Goal: Task Accomplishment & Management: Use online tool/utility

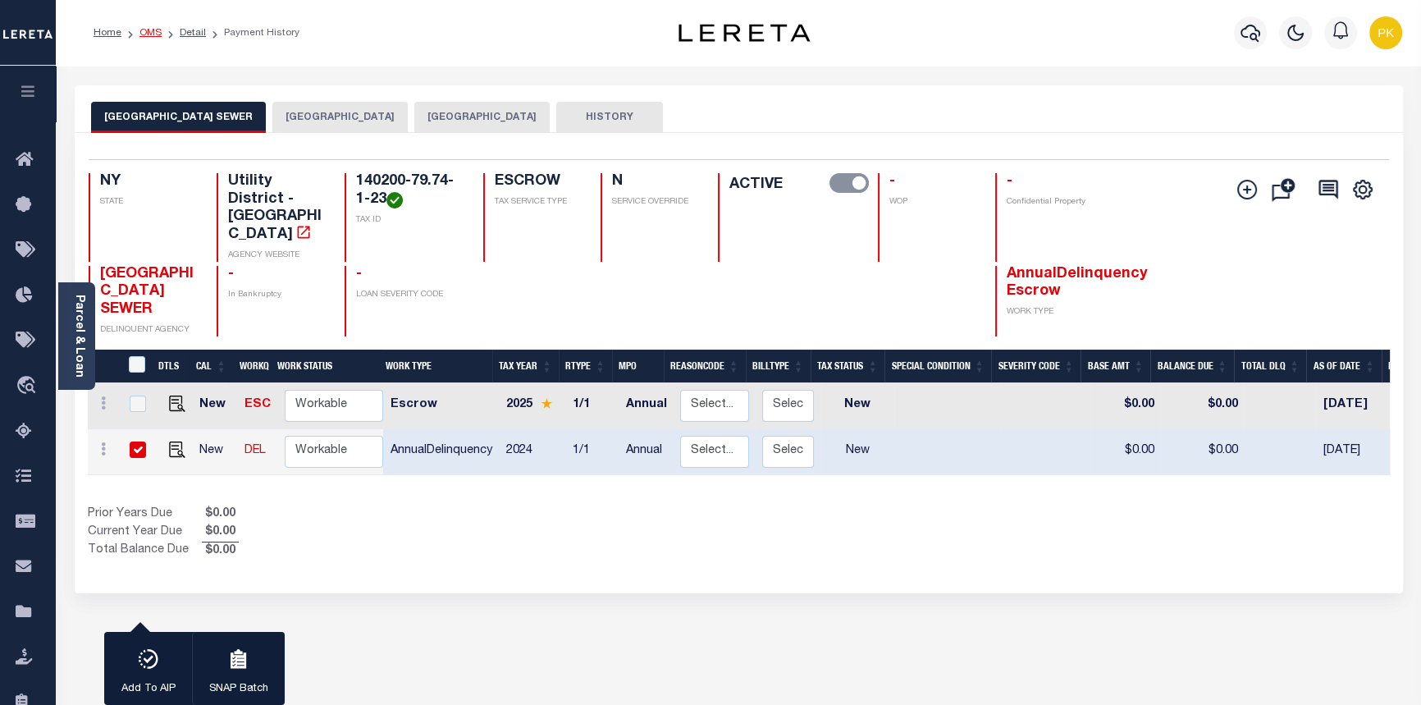
scroll to position [0, 382]
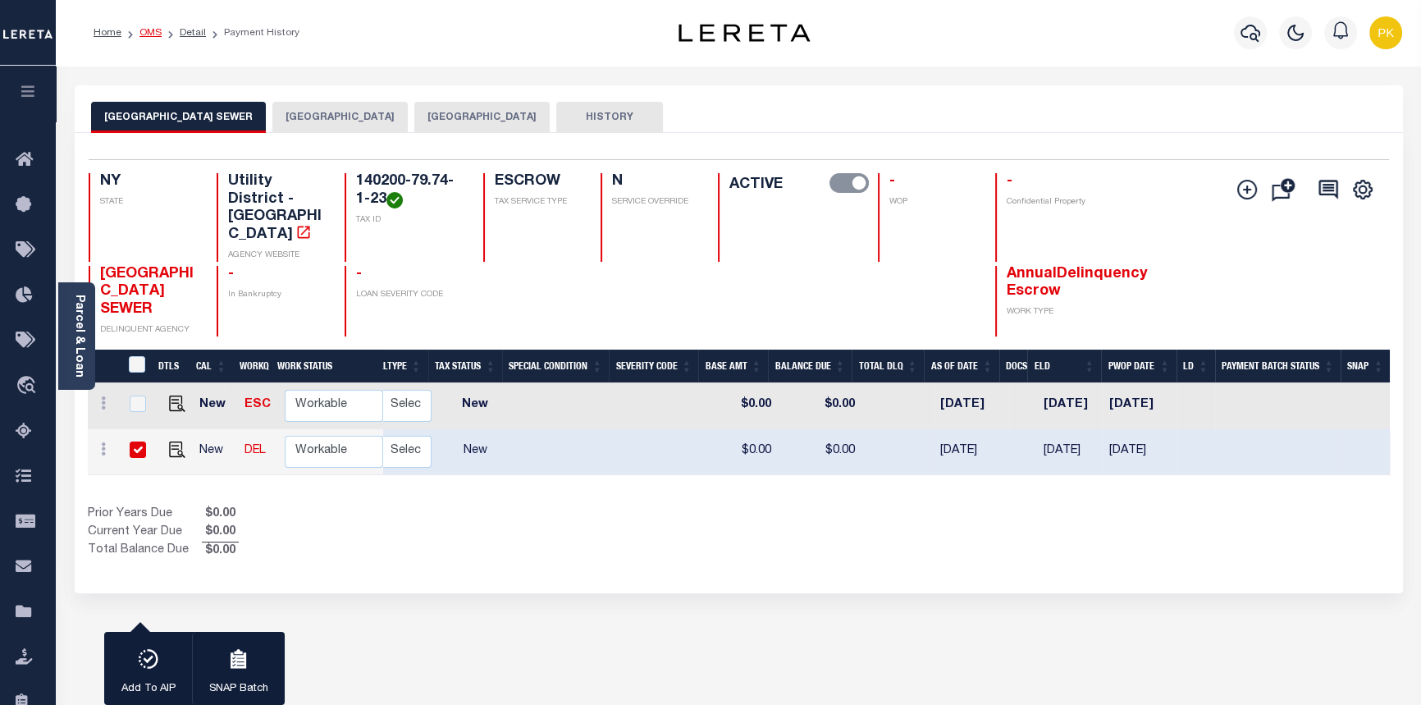
click at [150, 28] on link "OMS" at bounding box center [150, 33] width 22 height 10
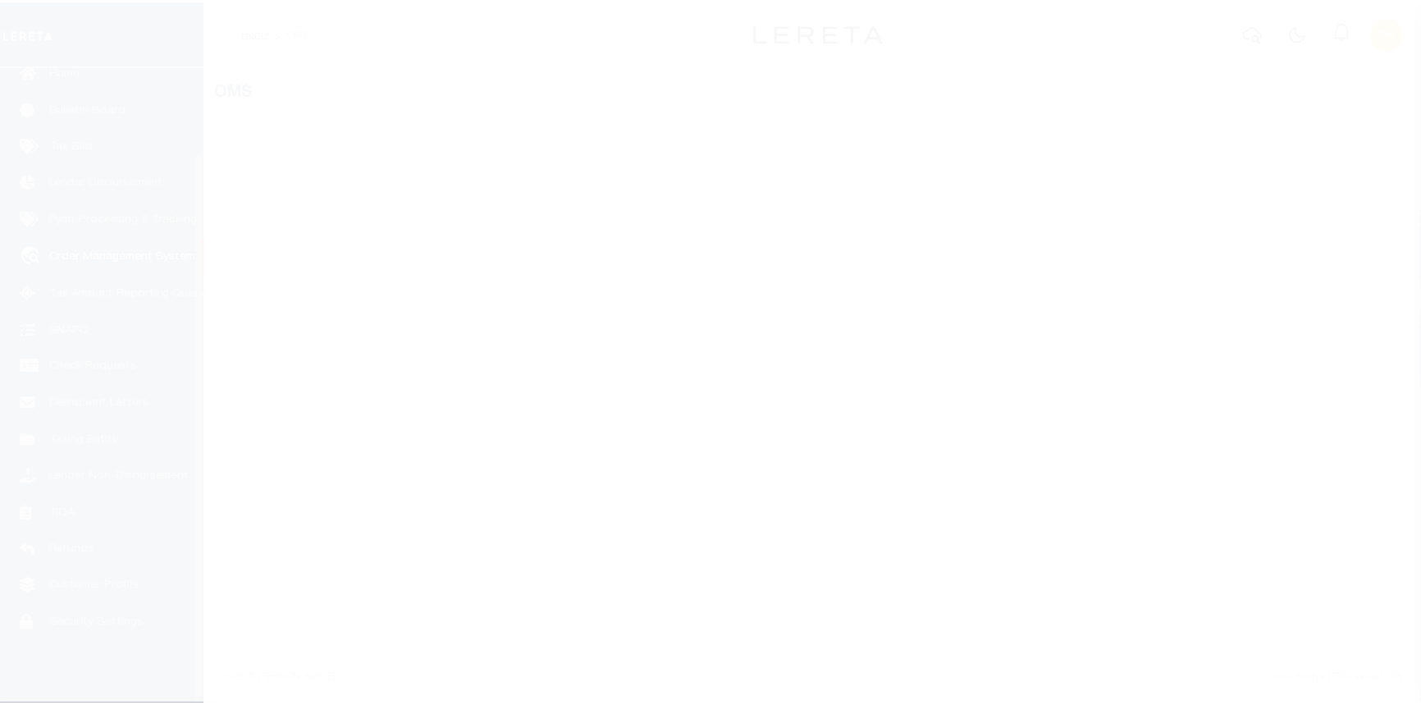
scroll to position [100, 0]
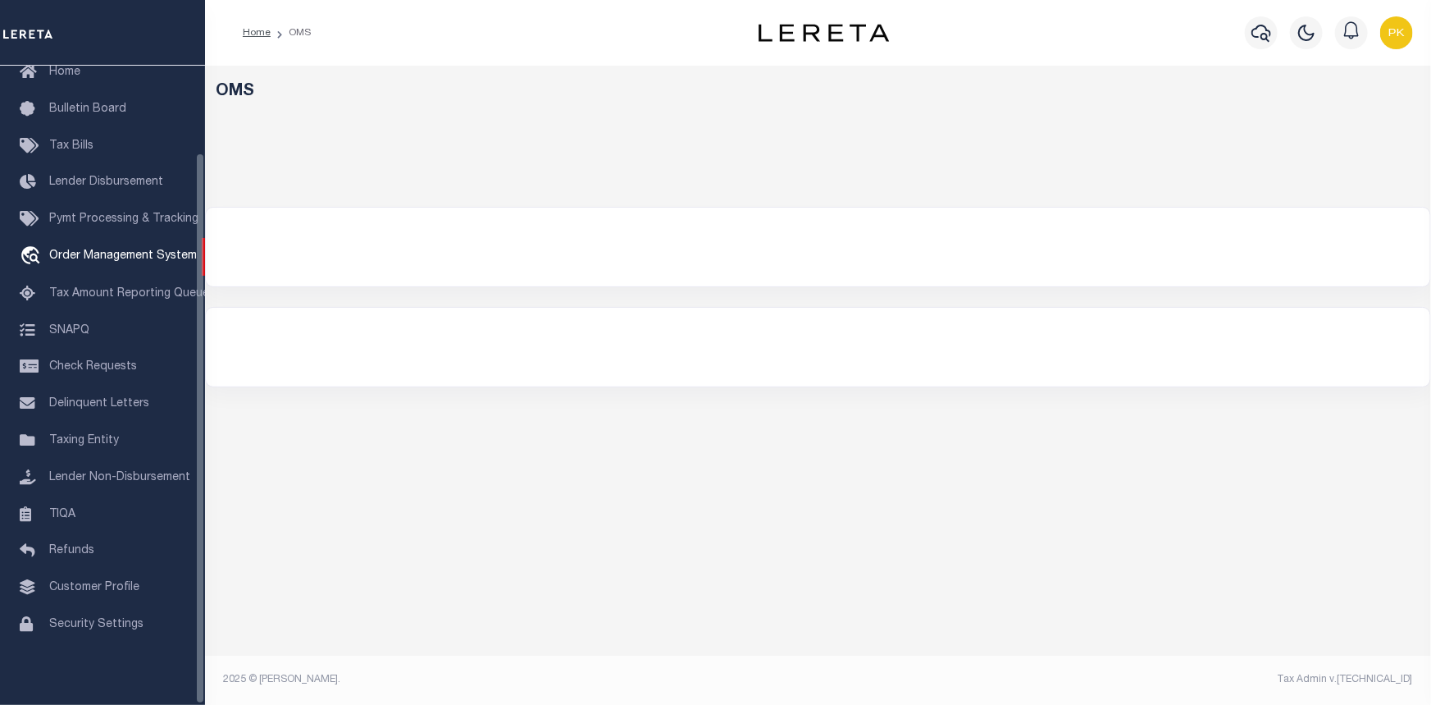
select select "200"
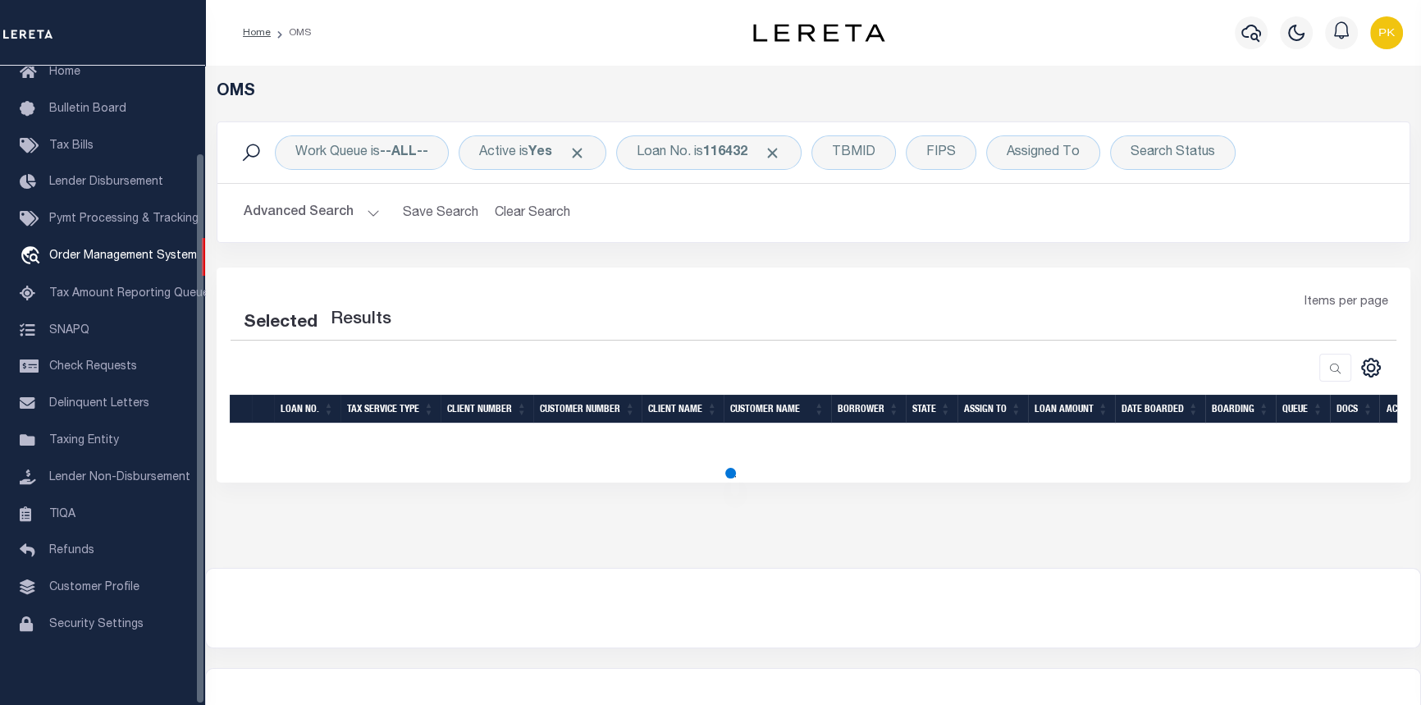
select select "200"
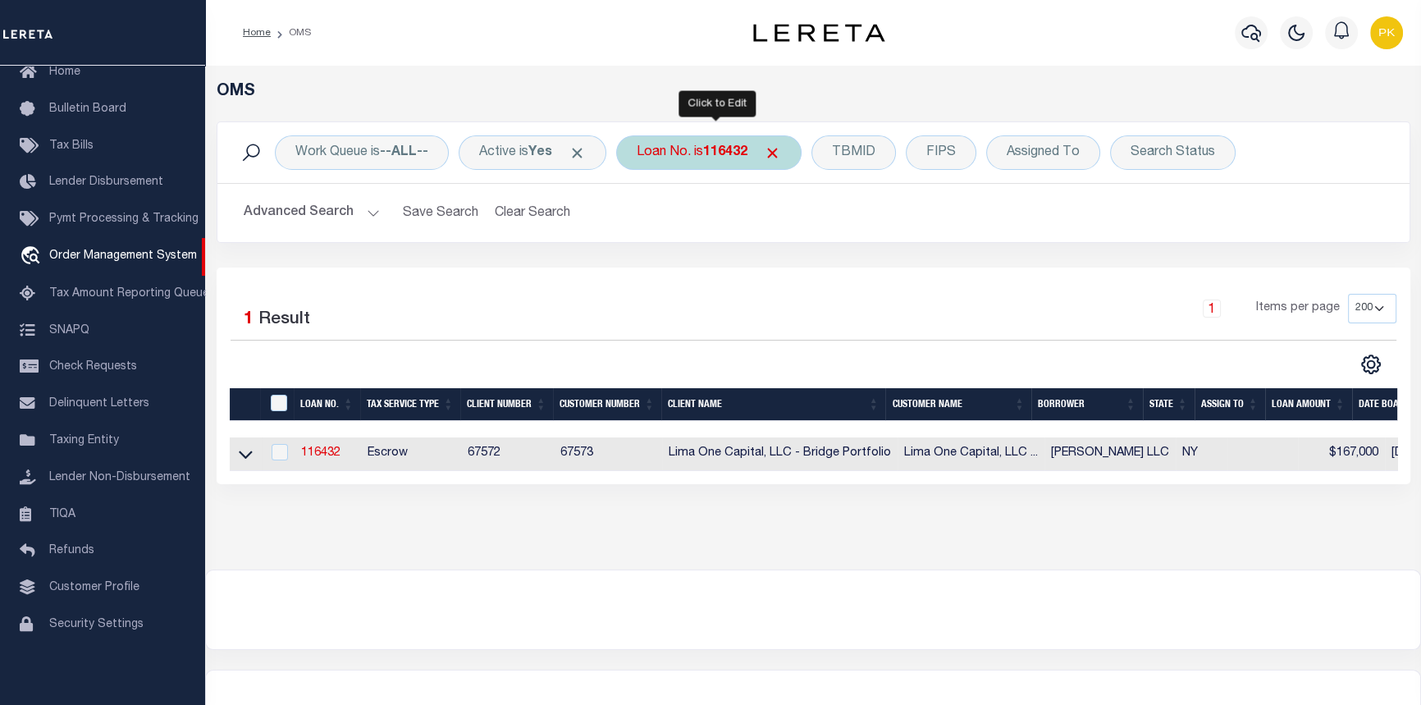
click at [716, 150] on b "116432" at bounding box center [725, 152] width 44 height 13
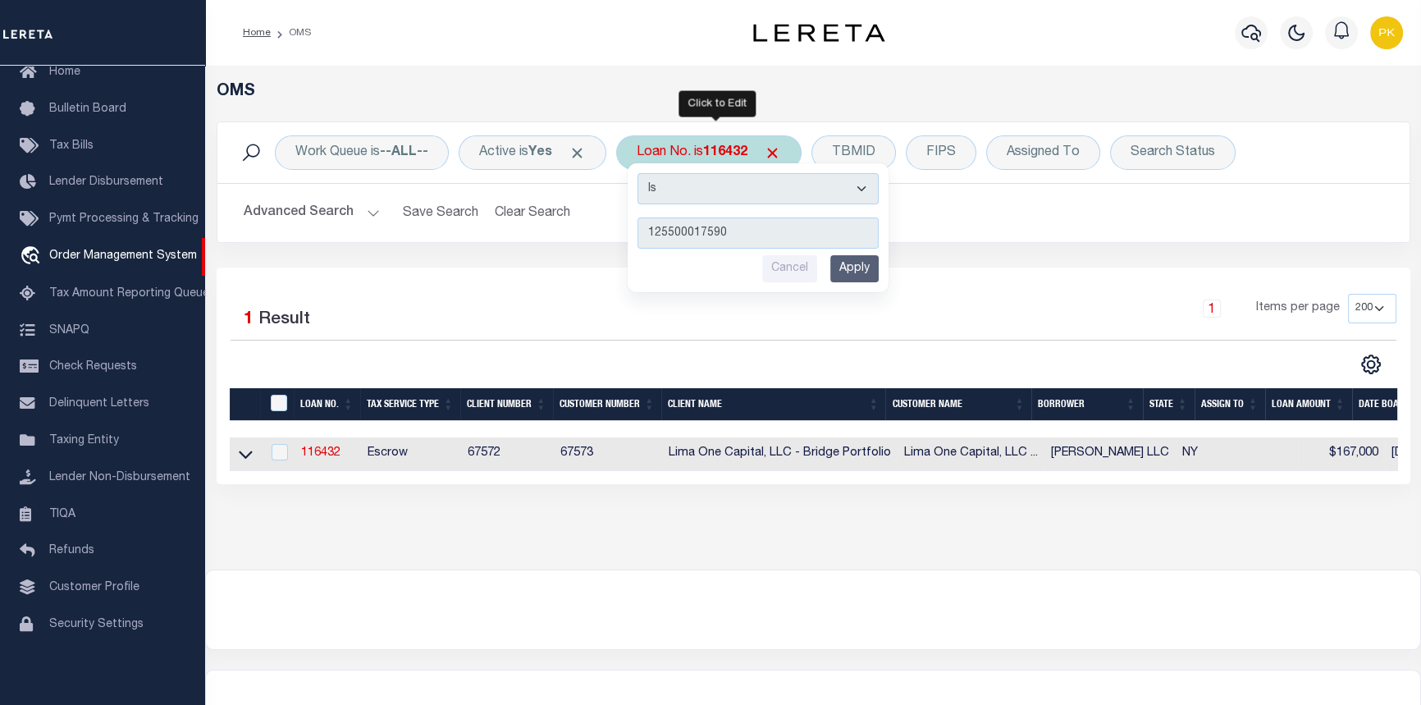
type input "125500017590"
click at [864, 269] on input "Apply" at bounding box center [854, 268] width 48 height 27
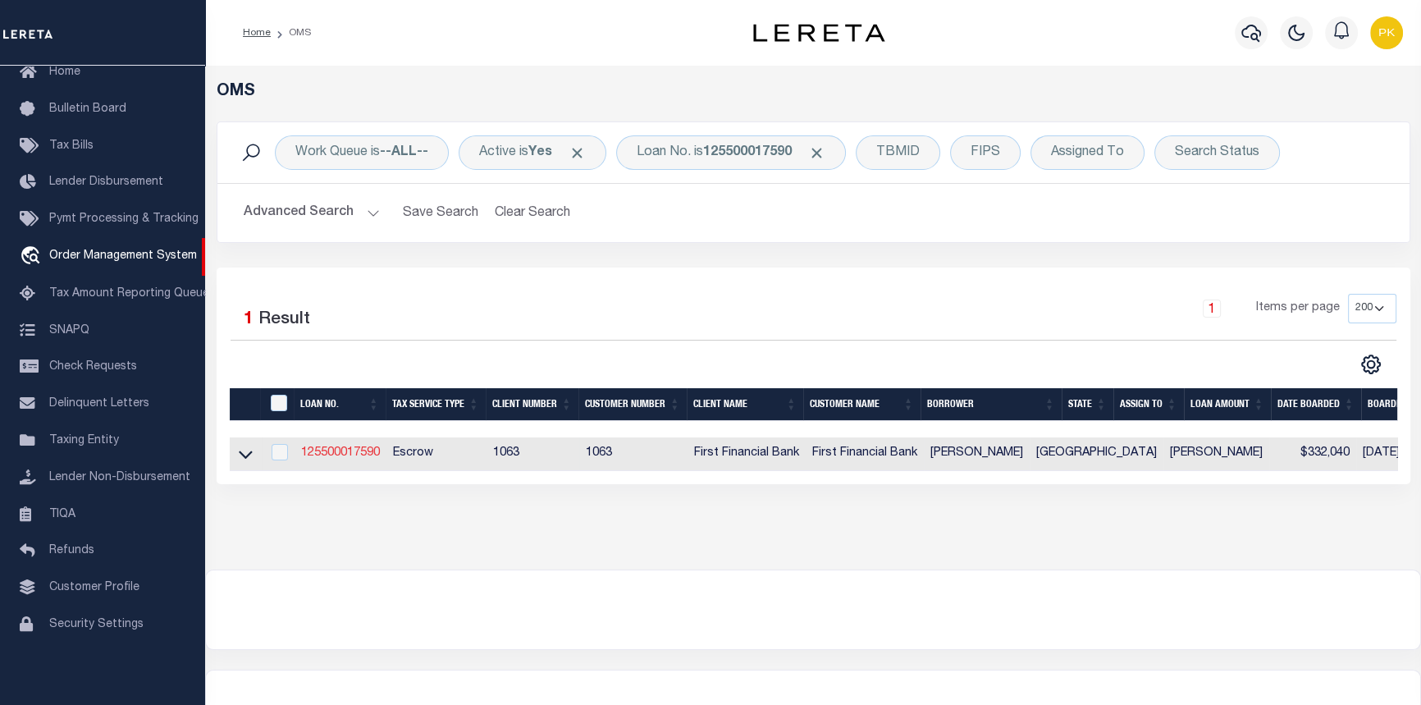
click at [333, 454] on link "125500017590" at bounding box center [340, 452] width 79 height 11
type input "125500017590"
type input "Robert Douglas Eddings"
select select
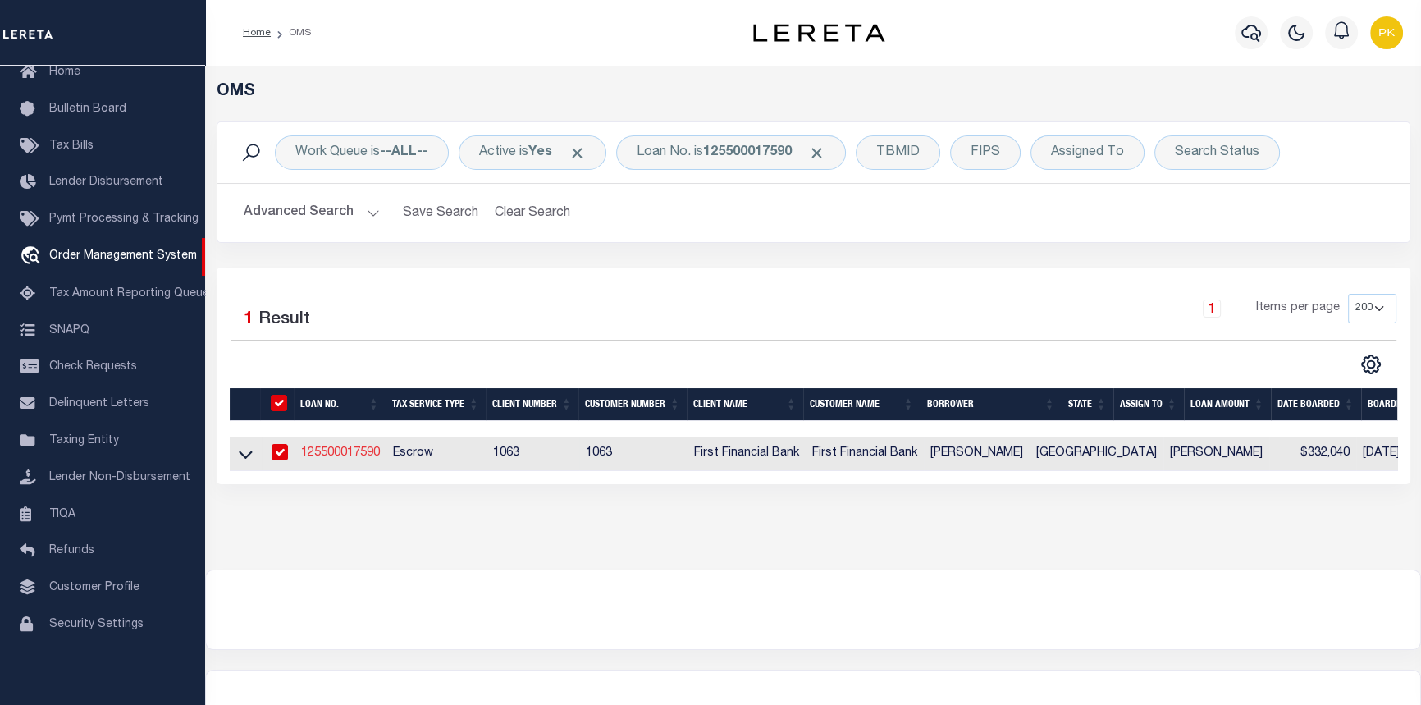
select select
select select "Escrow"
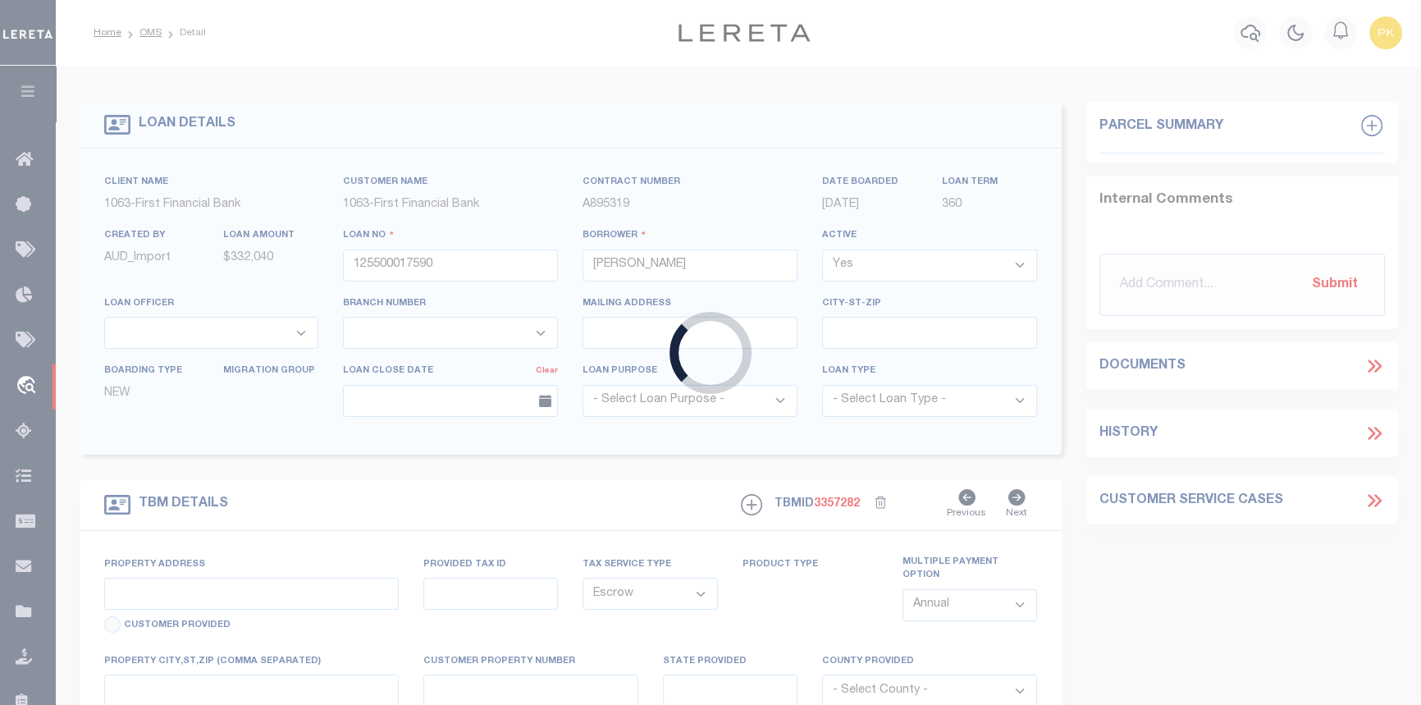
select select "42908"
select select "549"
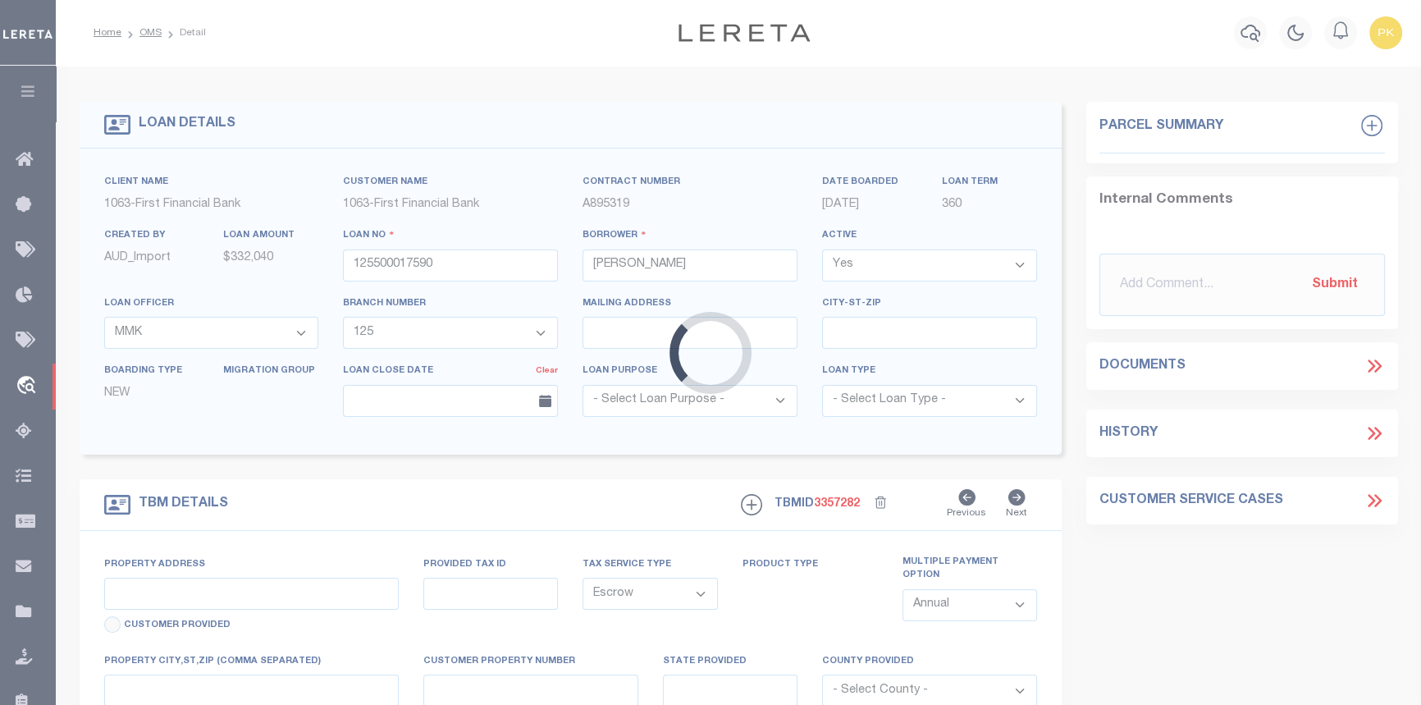
type input "12925 FM 1013"
select select
type input "SPRUGER TX 776600000"
type input "[GEOGRAPHIC_DATA]"
type textarea "Should be TPS per customer's file. MLC"
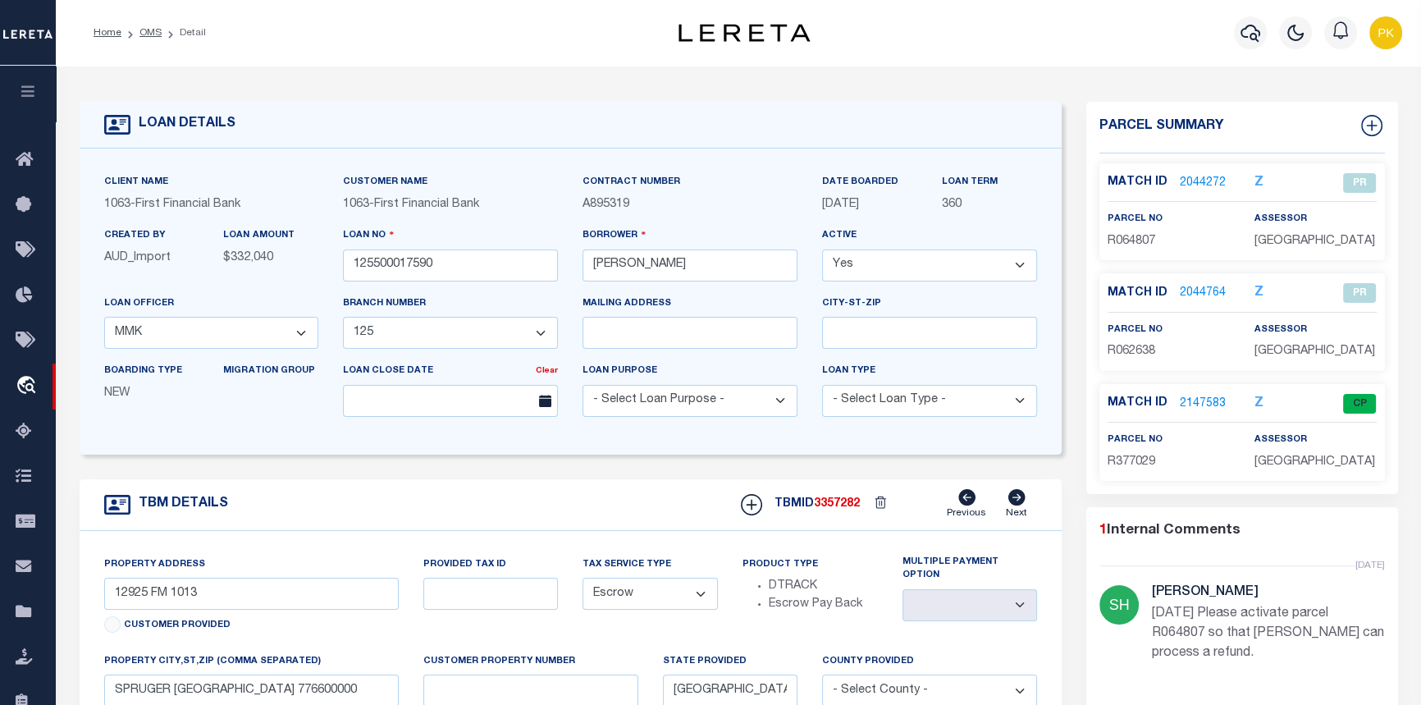
click at [1196, 179] on link "2044272" at bounding box center [1203, 183] width 46 height 17
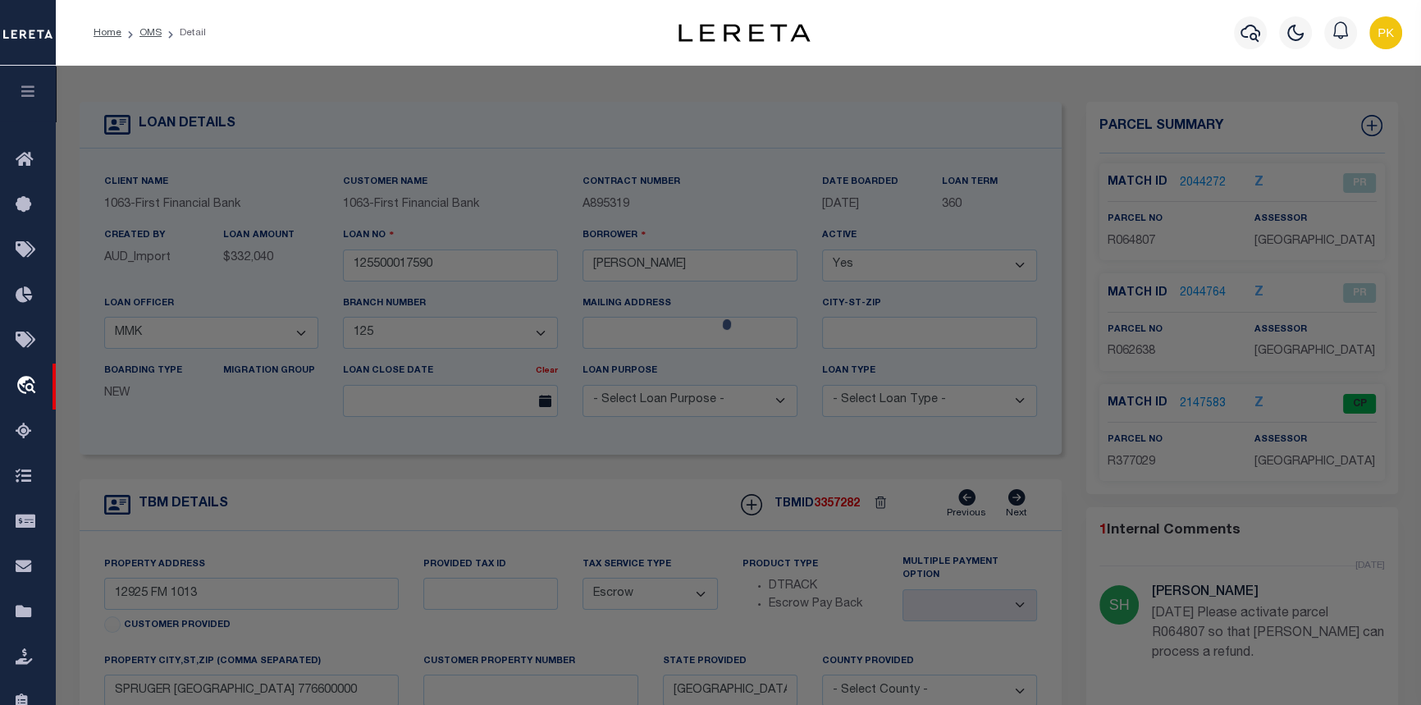
checkbox input "false"
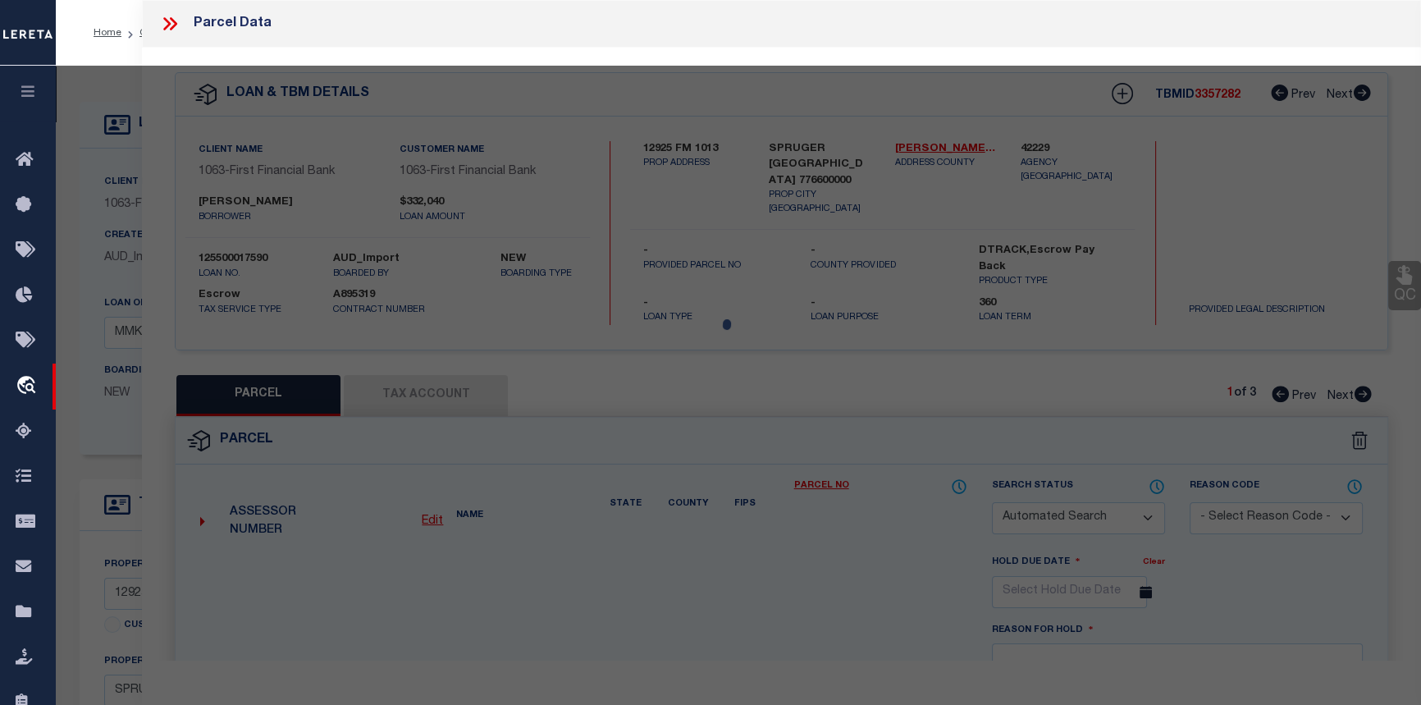
select select "PR"
select select "099"
type input "RGT INVESTMENTS LLC"
select select "AGW"
select select "LEG"
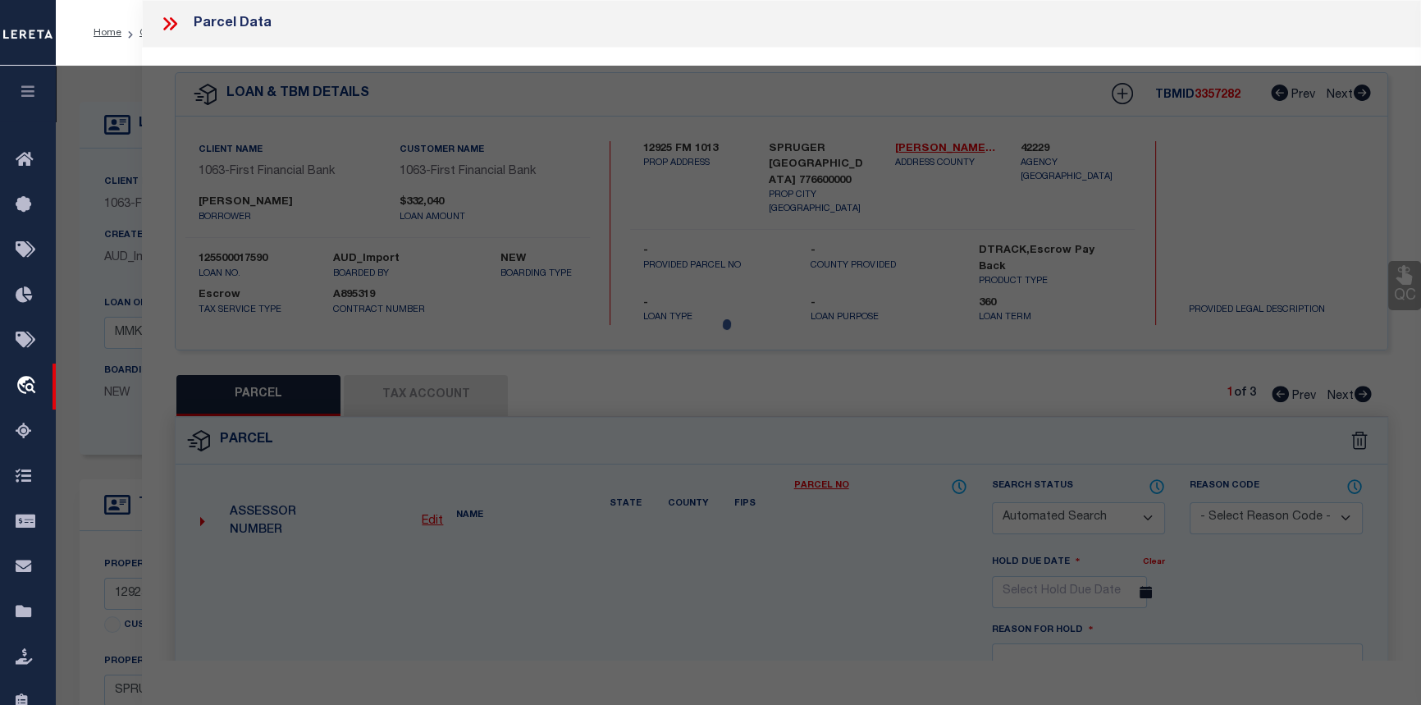
type input "12925 FM 1013 W"
type input "SPURGER, TX 77660"
type textarea "A0502 J. J. PEMBERTON,ACRES 20.0"
type textarea "Legal calls for 12787 FM 1013, Spurger, TX 6/11/25 Received a call from a Ms. H…"
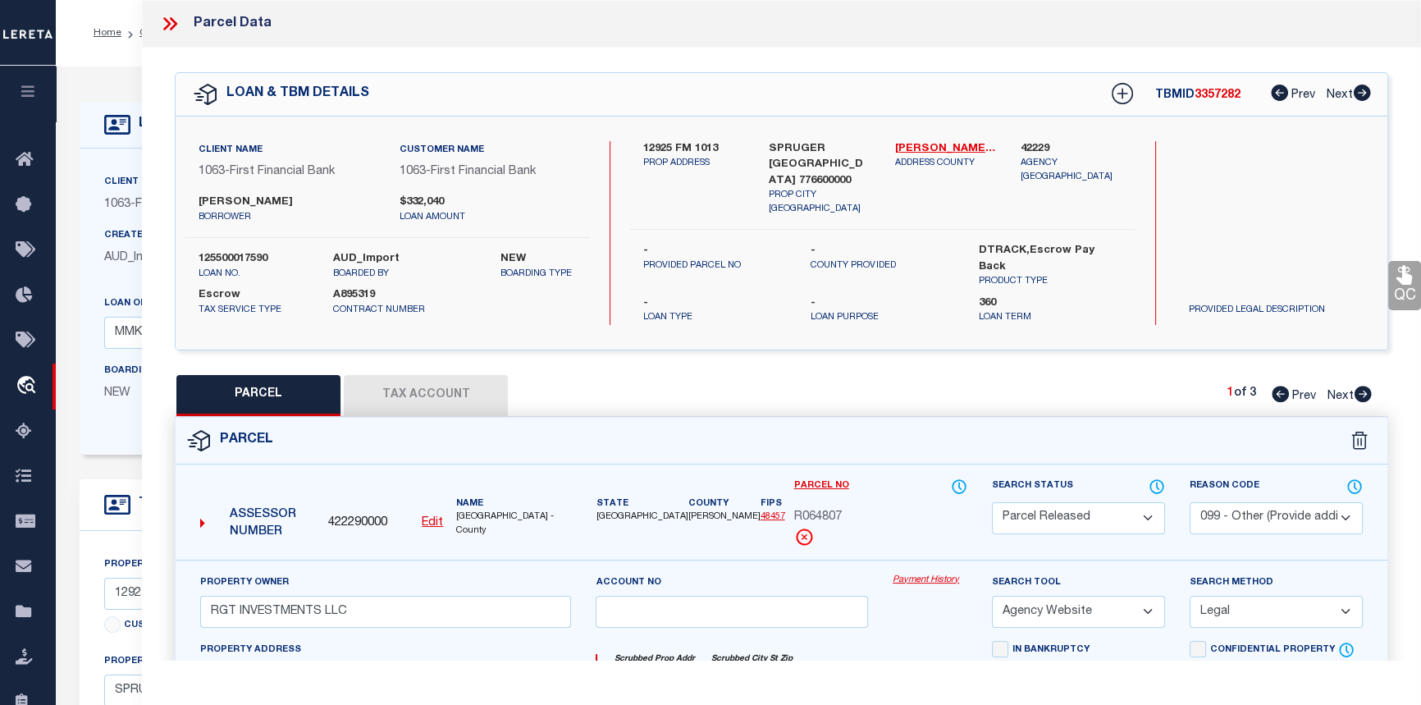
click at [915, 573] on link "Payment History" at bounding box center [929, 580] width 75 height 14
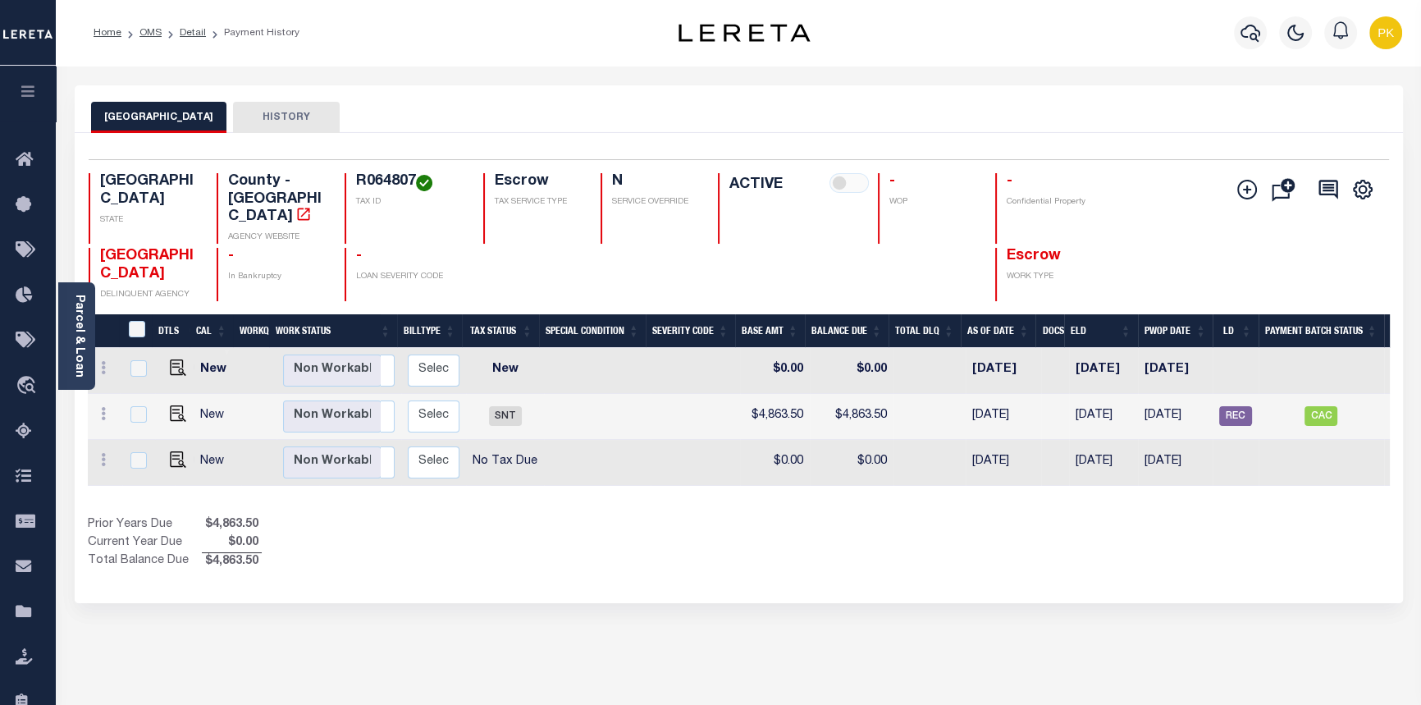
scroll to position [0, 303]
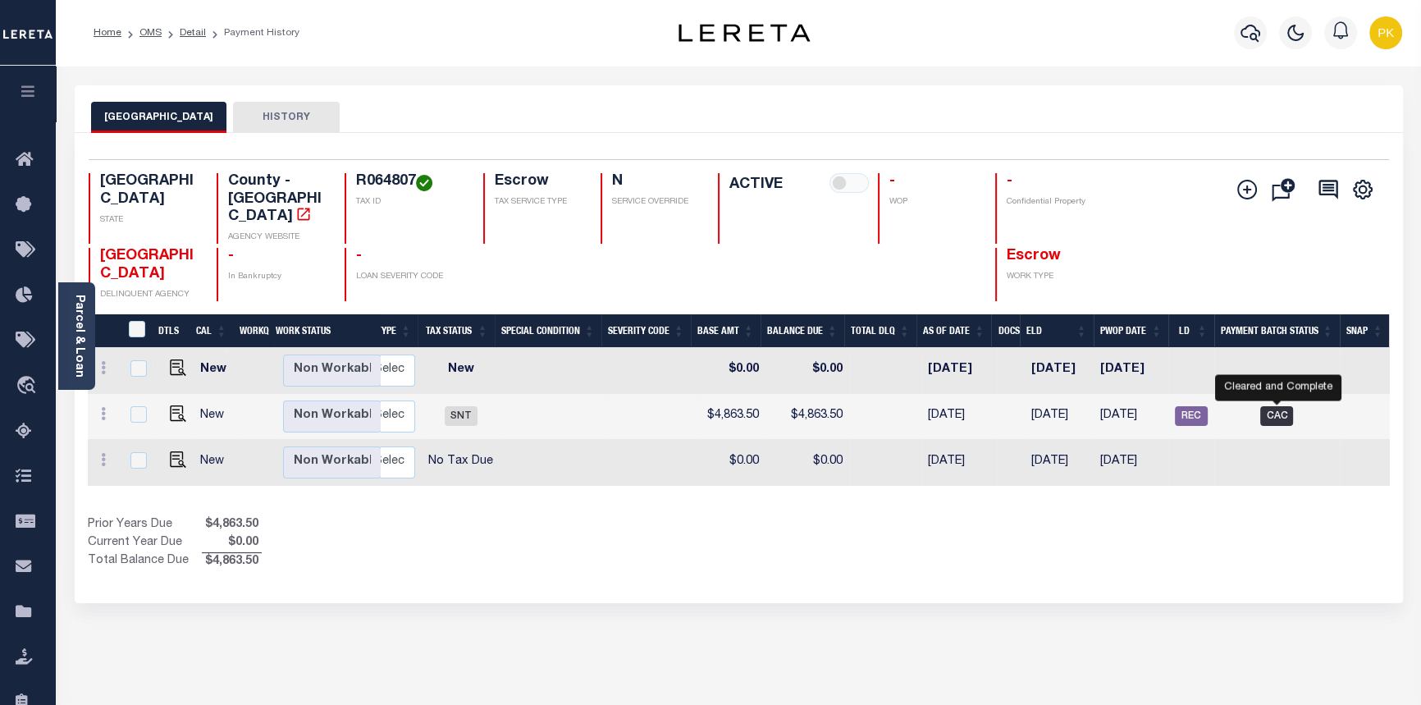
click at [1271, 406] on span "CAC" at bounding box center [1276, 416] width 33 height 20
checkbox input "true"
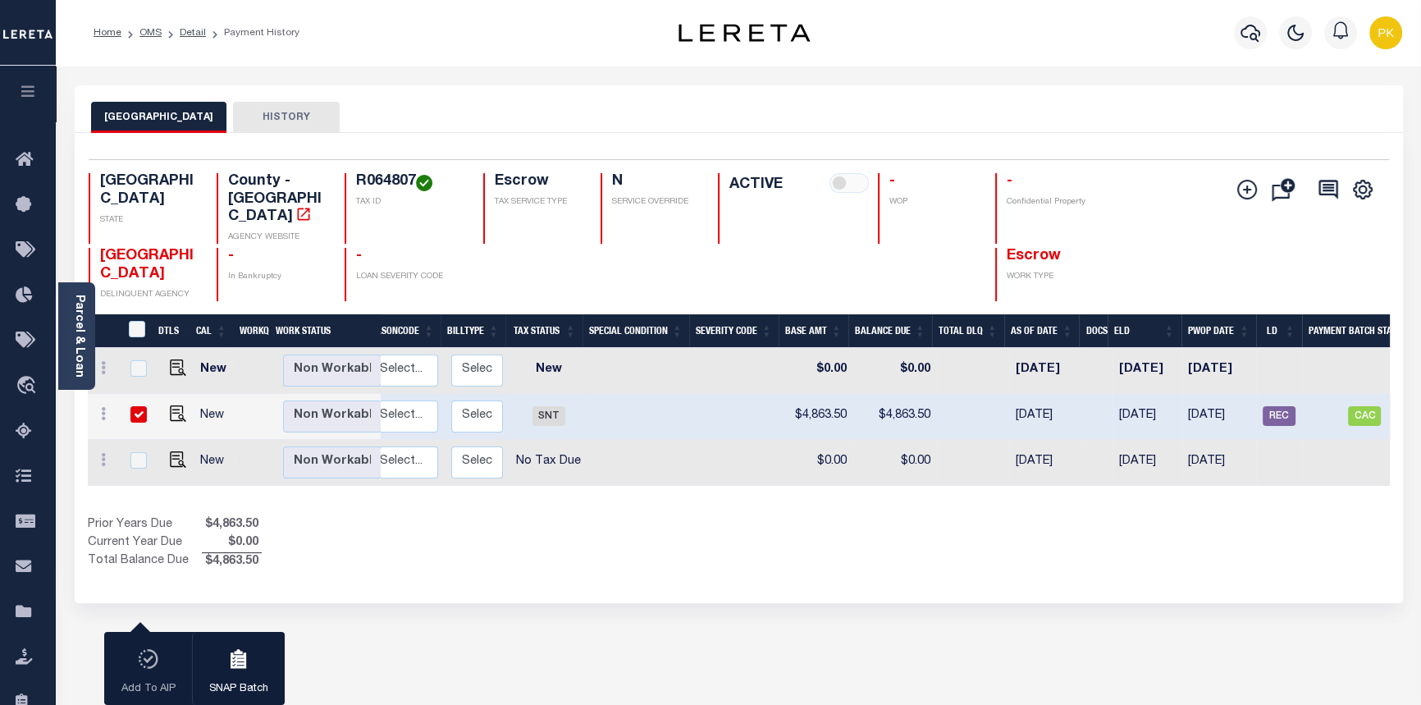
scroll to position [0, 0]
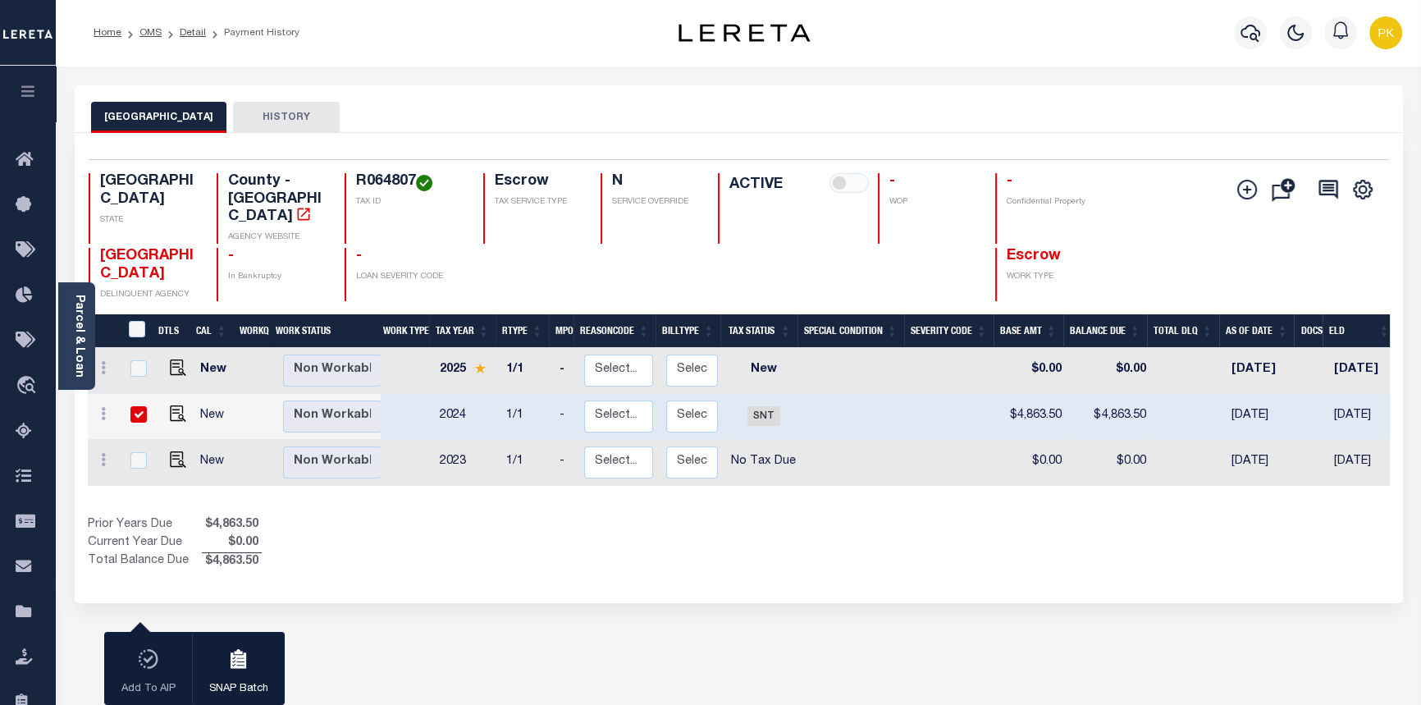
click at [180, 24] on ol "Home OMS Detail Payment History" at bounding box center [196, 33] width 232 height 34
click at [190, 33] on link "Detail" at bounding box center [193, 33] width 26 height 10
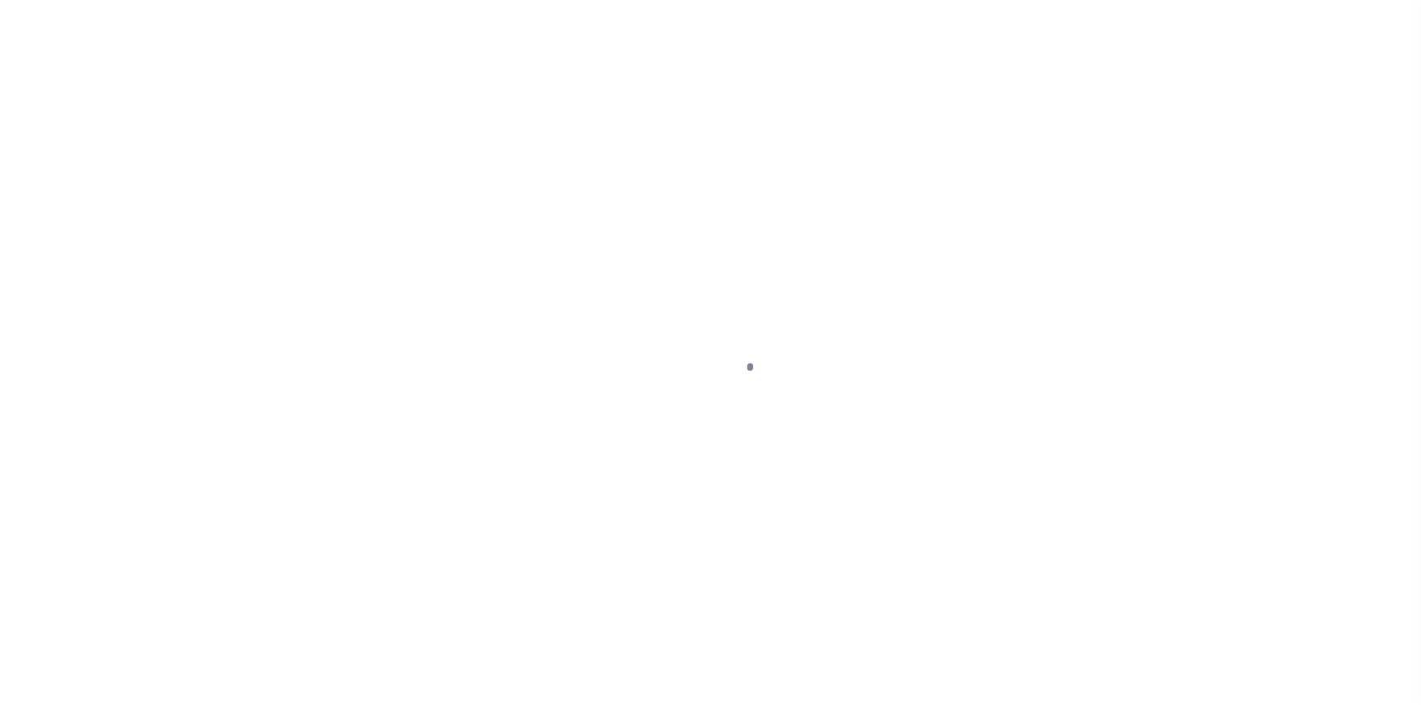
select select "CAC"
select select "CHK"
select select "Starek, Barbara"
select select "FDX"
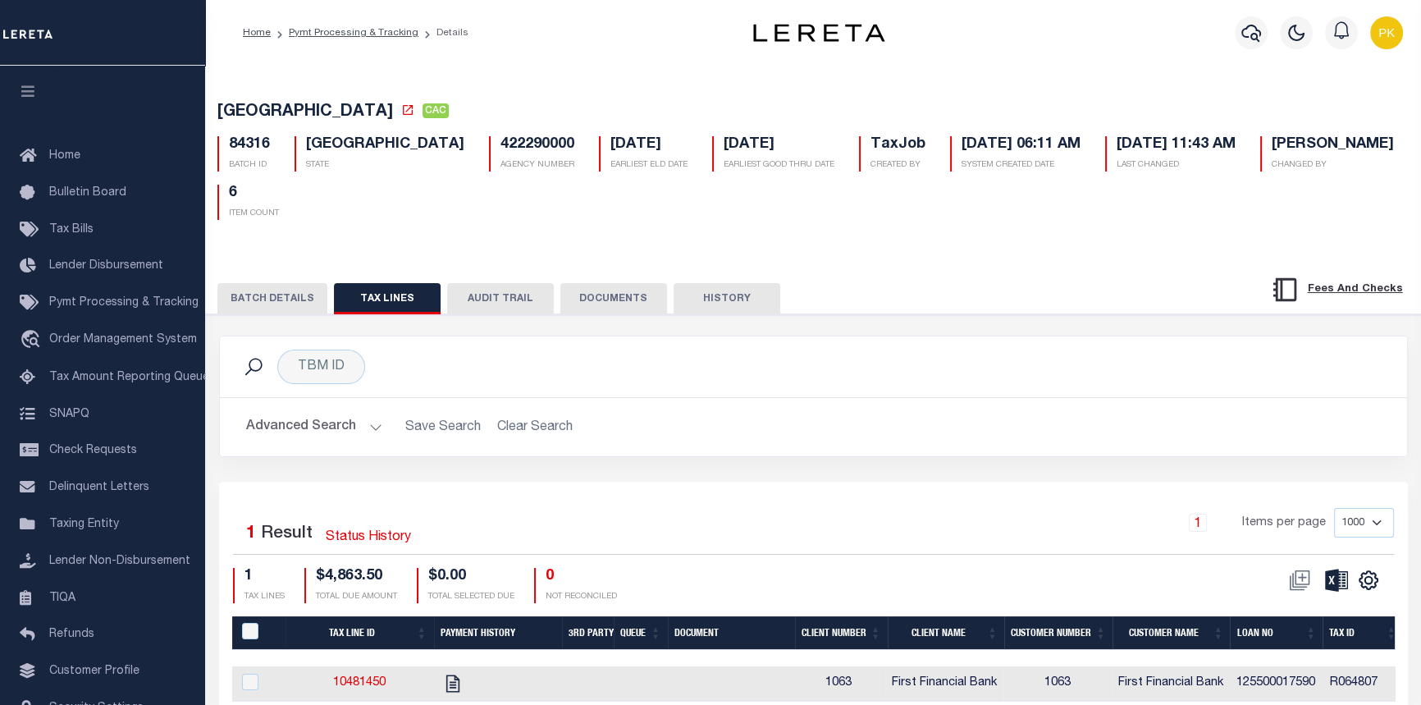
click at [267, 283] on button "BATCH DETAILS" at bounding box center [272, 298] width 110 height 31
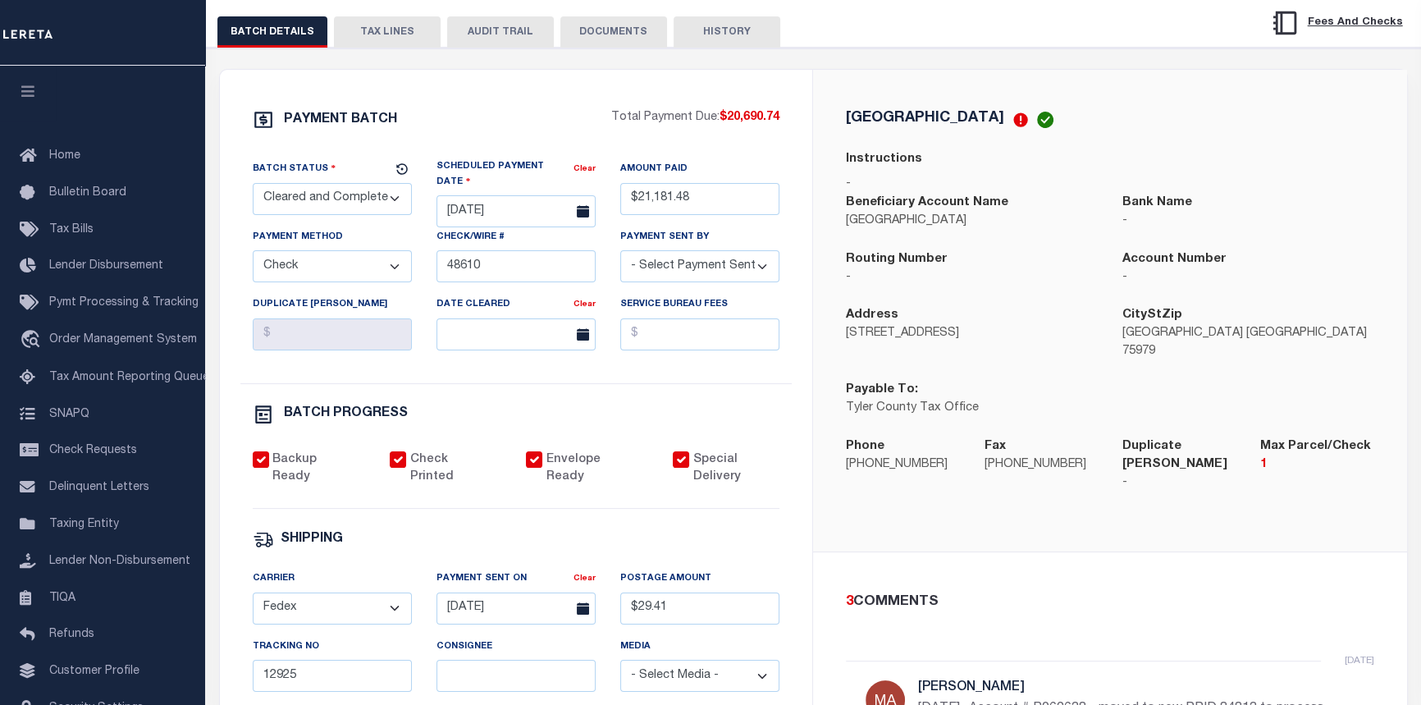
scroll to position [74, 0]
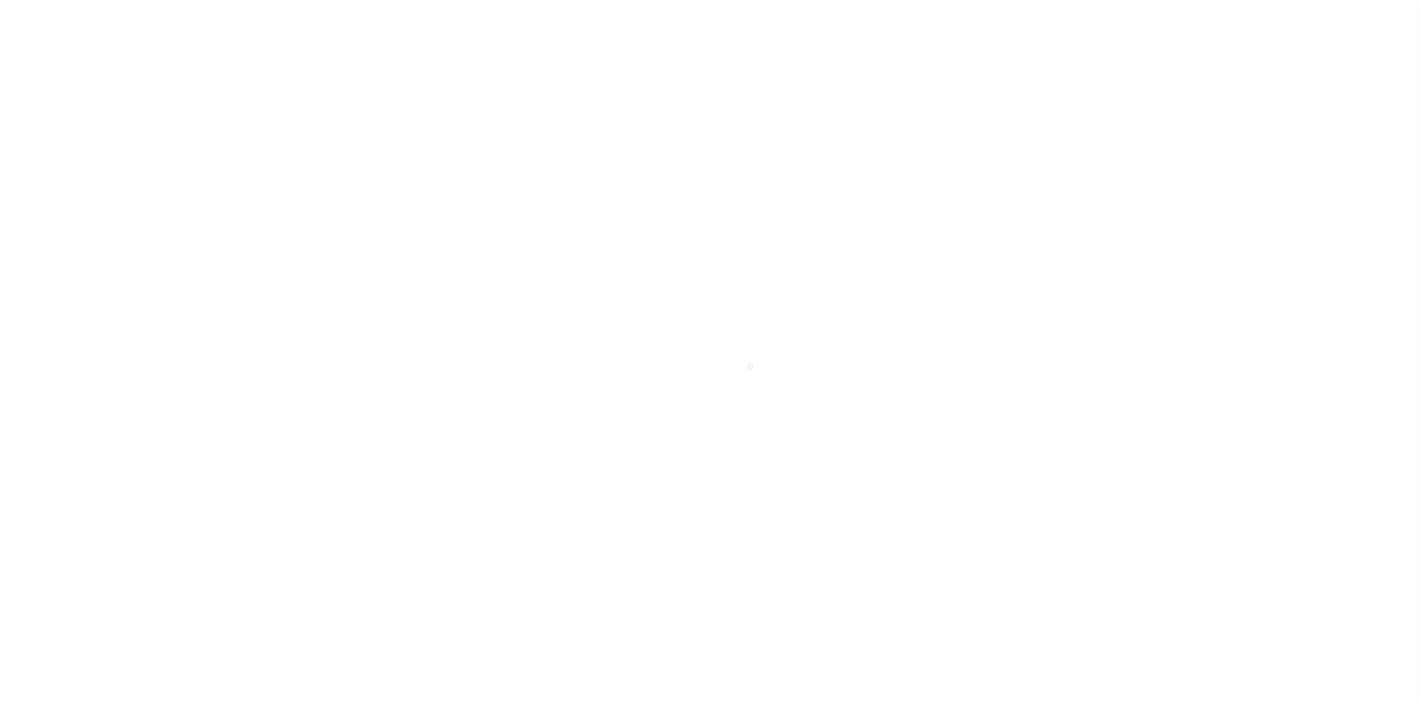
select select "Escrow"
type input "12925 FM 1013"
select select
type input "SPRUGER TX 776600000"
type input "[GEOGRAPHIC_DATA]"
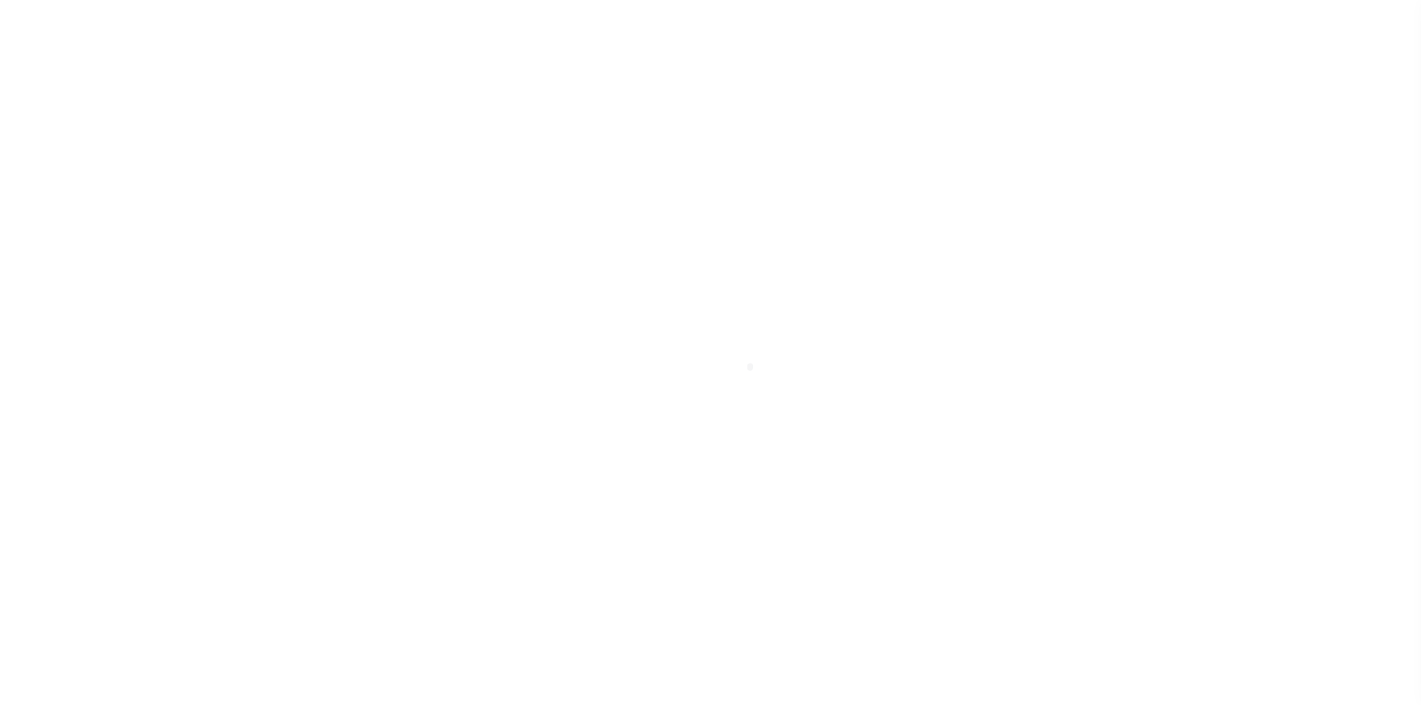
type textarea "Should be TPS per customer's file. MLC"
select select "42908"
select select "549"
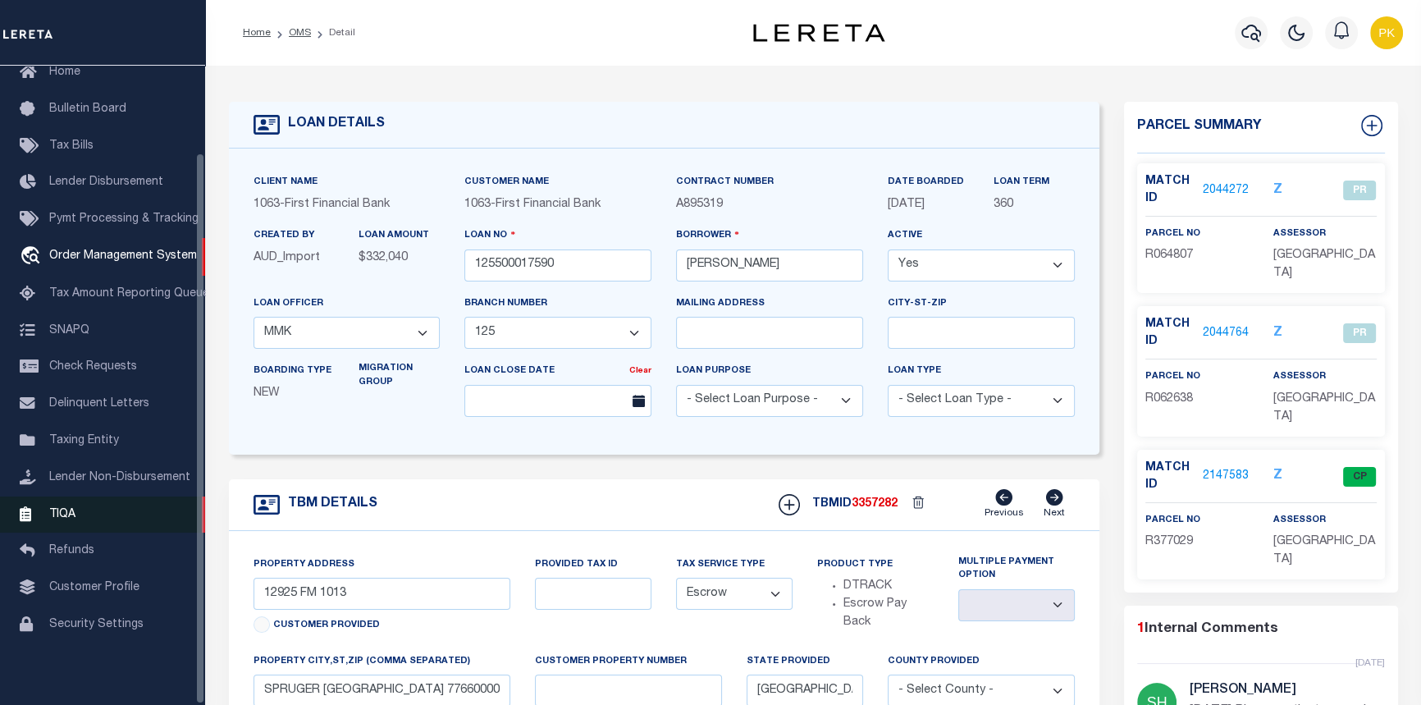
scroll to position [100, 0]
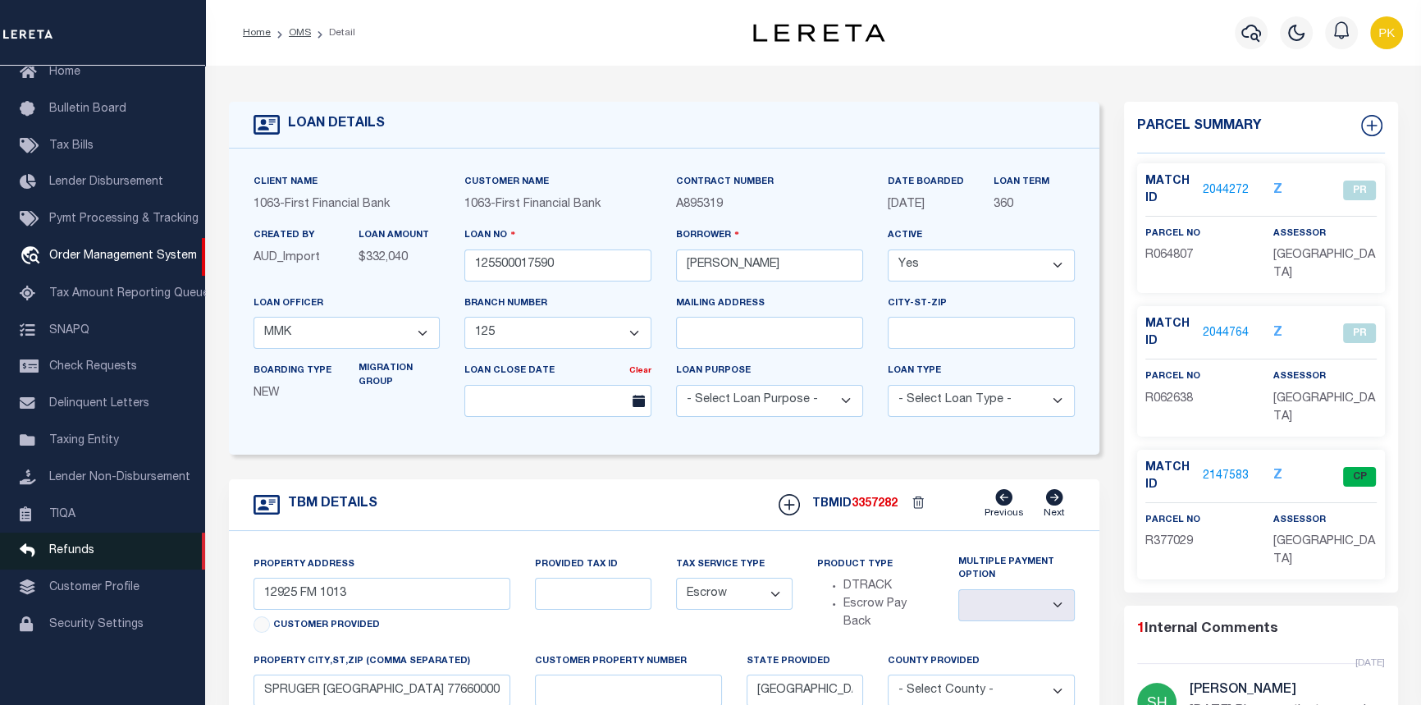
click at [57, 554] on link "Refunds" at bounding box center [102, 550] width 205 height 37
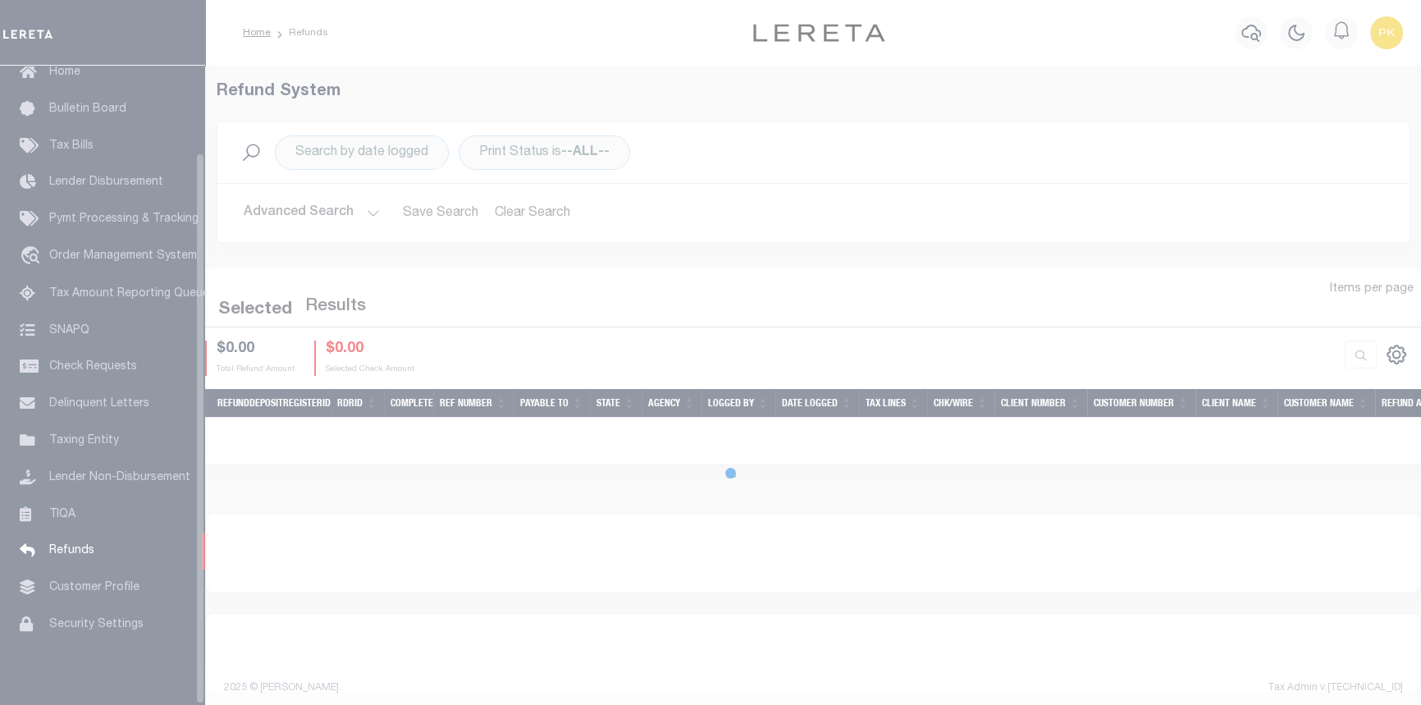
scroll to position [100, 0]
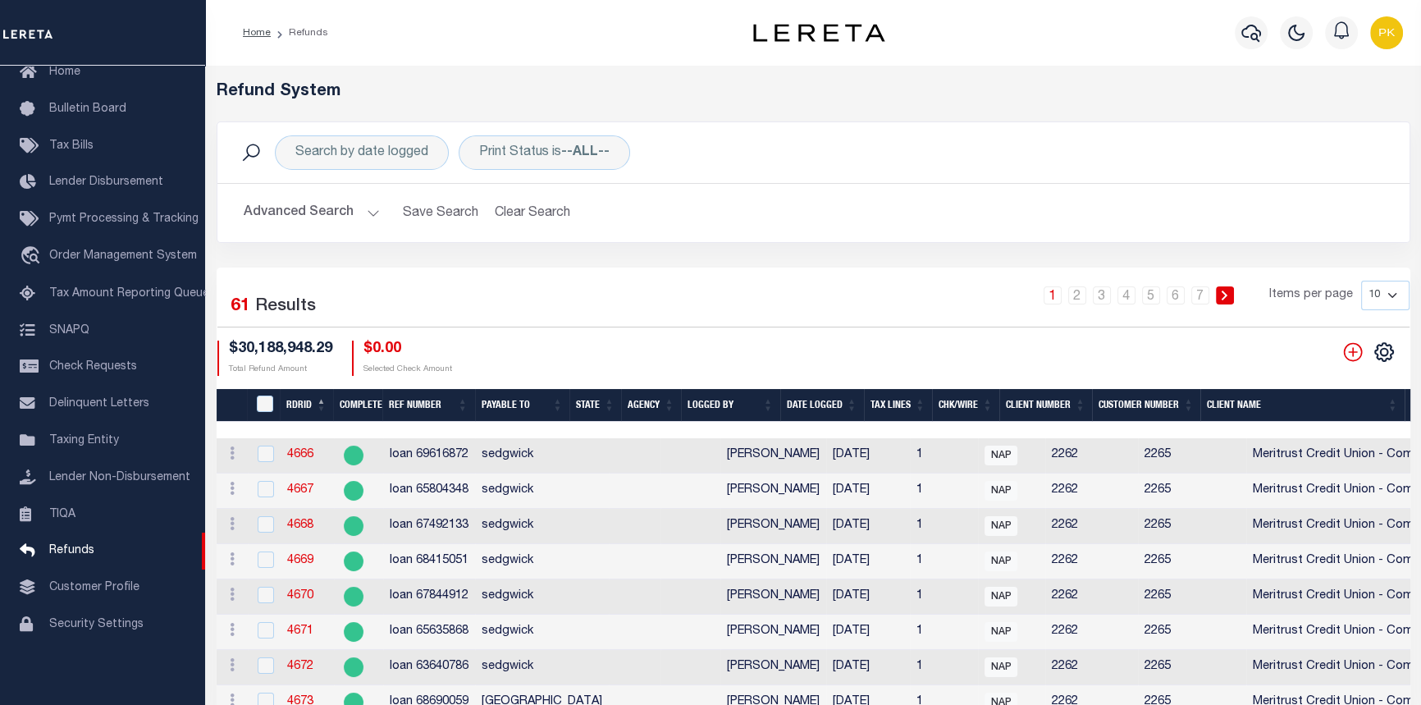
click at [369, 208] on button "Advanced Search" at bounding box center [312, 213] width 136 height 32
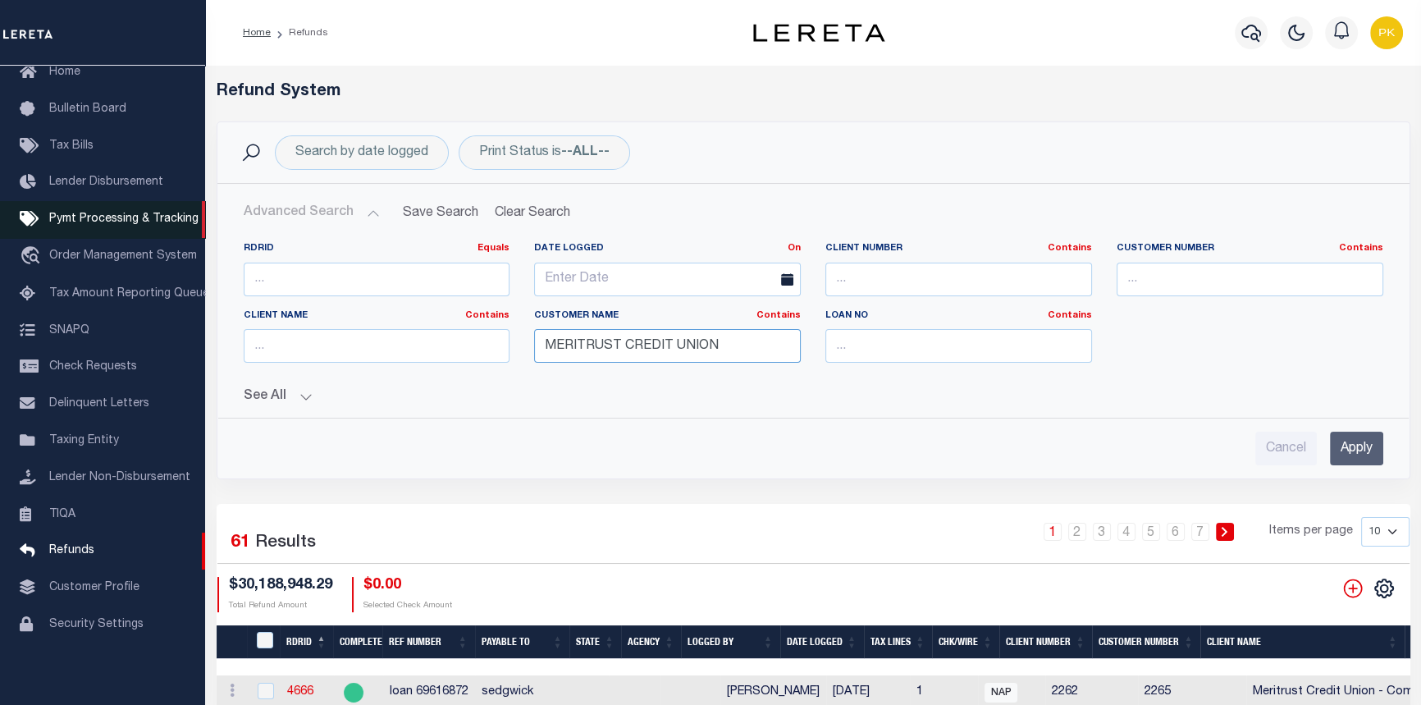
drag, startPoint x: 719, startPoint y: 345, endPoint x: 0, endPoint y: 212, distance: 730.6
click at [0, 226] on div "Home Refunds" at bounding box center [710, 638] width 1421 height 1277
type input "FIRST FINANCIAL BANK"
click at [1356, 441] on input "Apply" at bounding box center [1356, 448] width 53 height 34
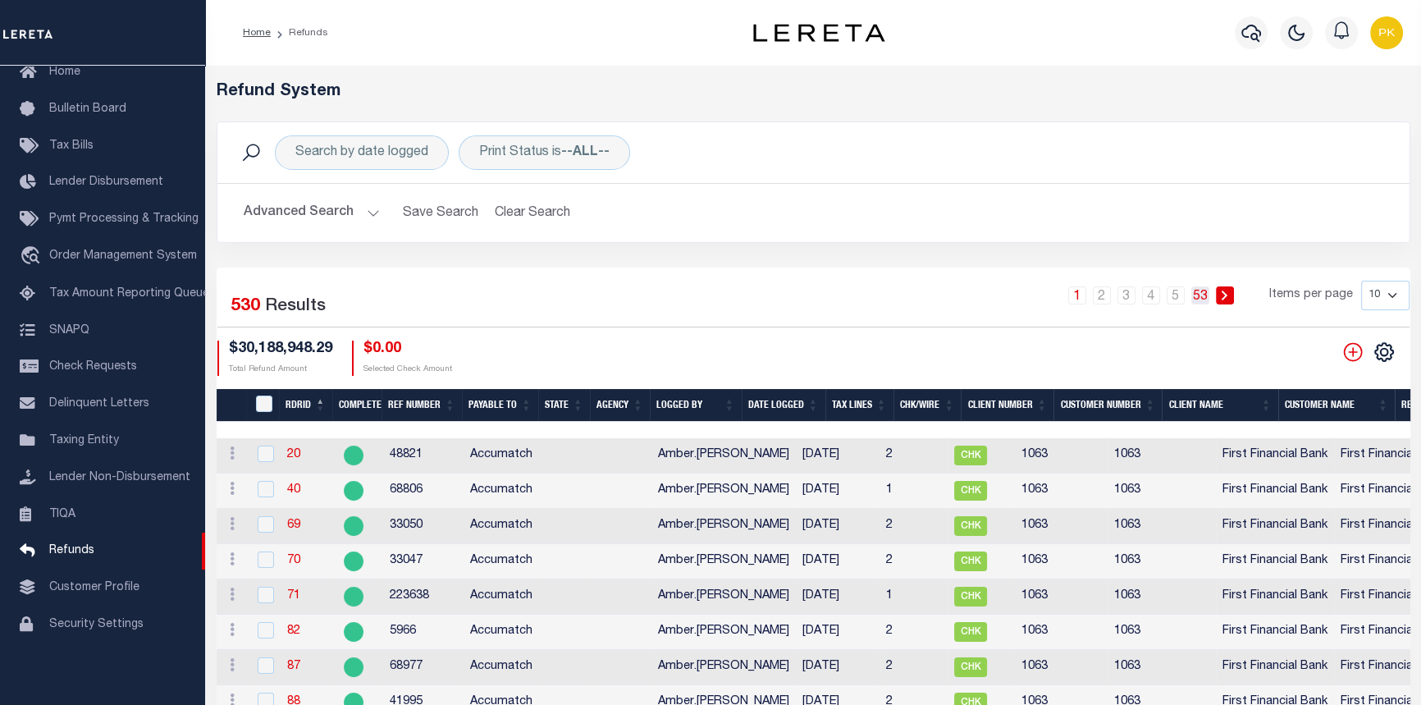
click at [1198, 290] on link "53" at bounding box center [1200, 295] width 18 height 18
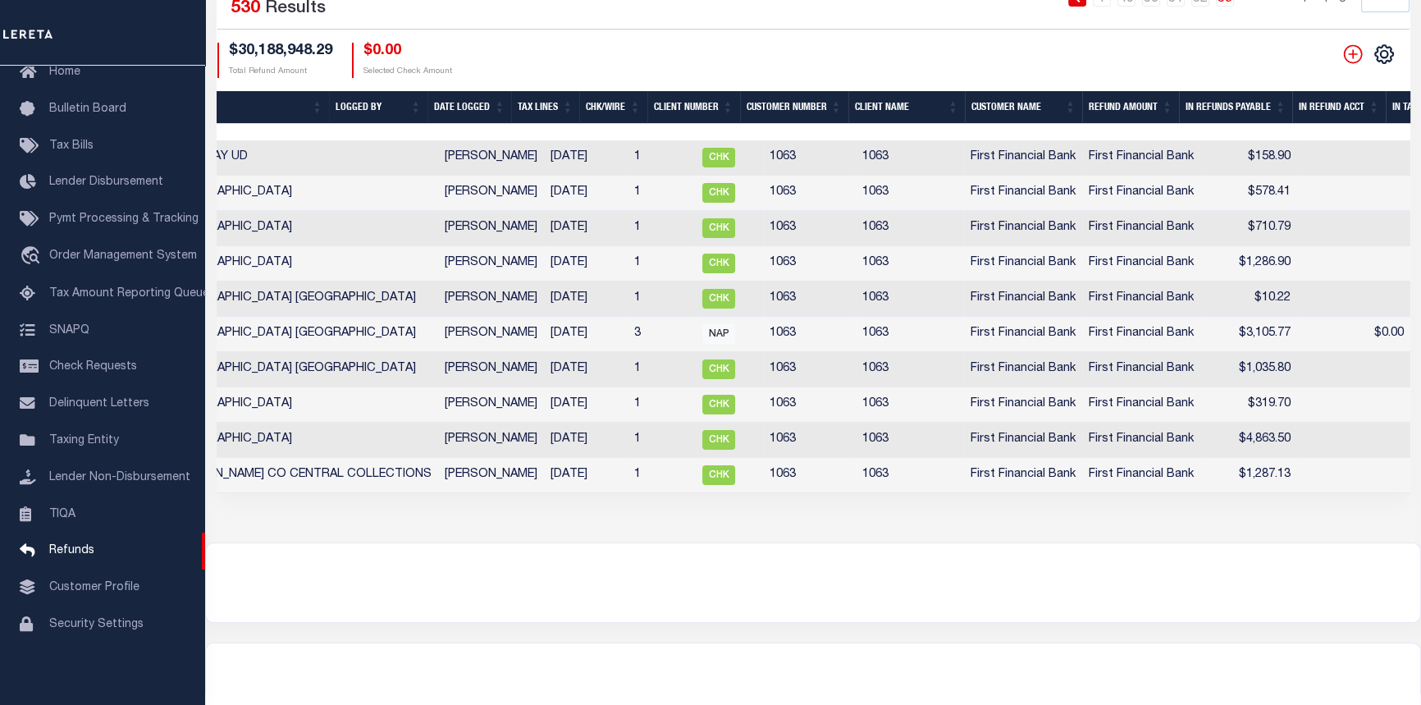
scroll to position [0, 640]
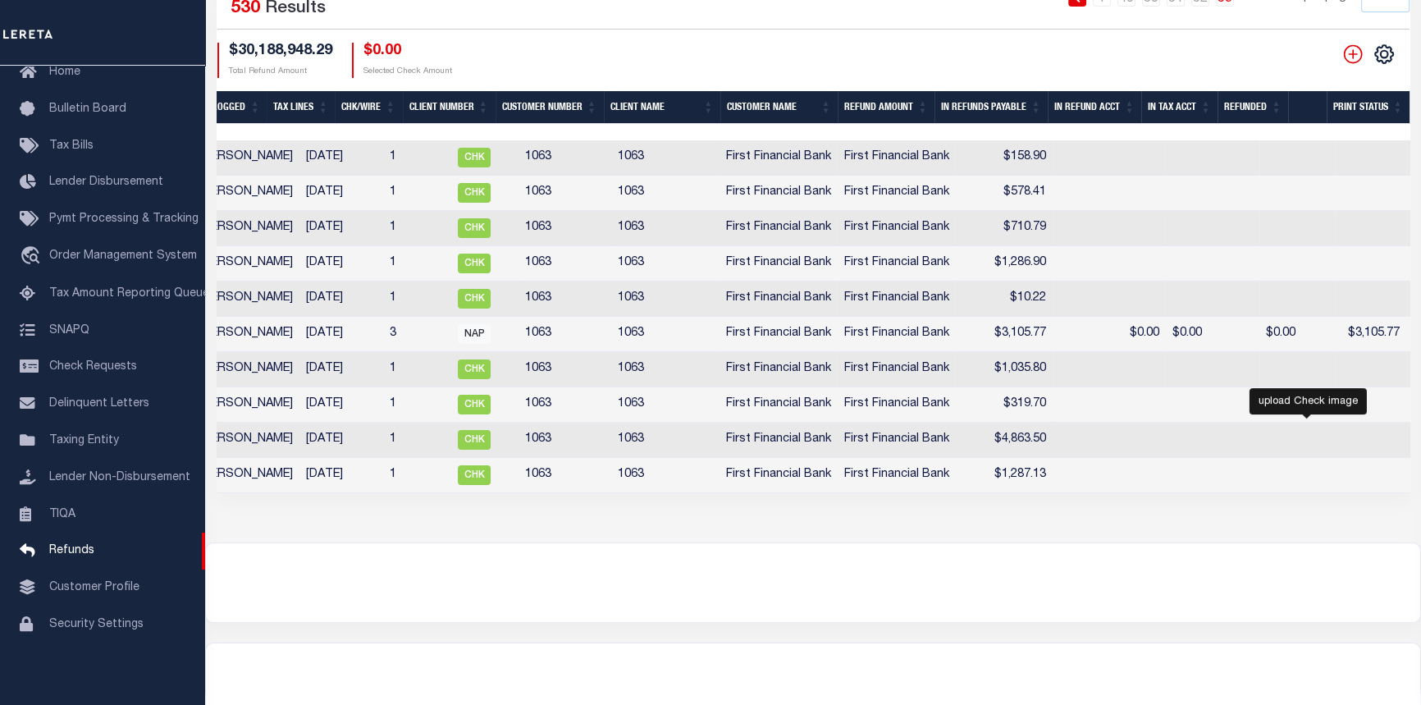
click at [1415, 448] on icon at bounding box center [1425, 439] width 21 height 21
checkbox input "true"
